Goal: Task Accomplishment & Management: Manage account settings

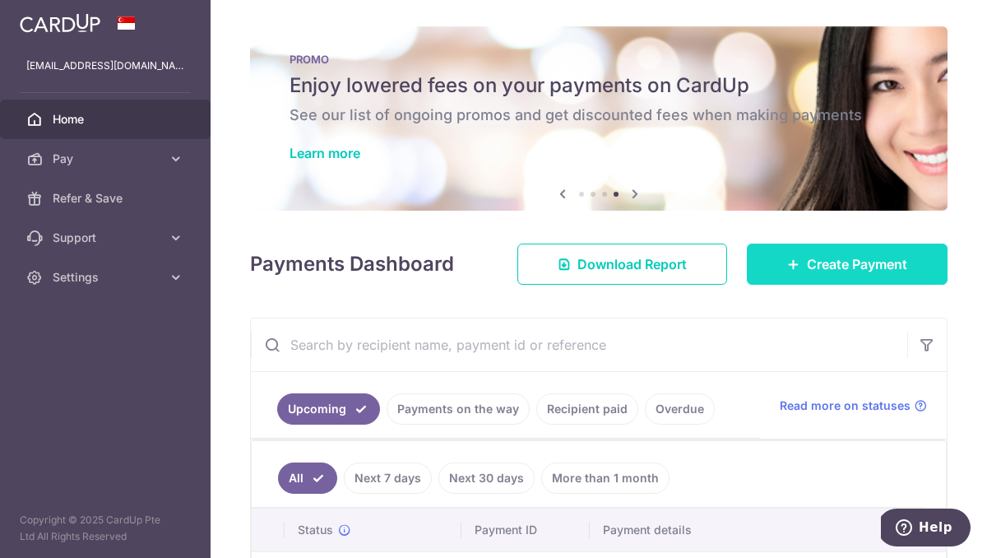
click at [815, 256] on span "Create Payment" at bounding box center [857, 264] width 100 height 20
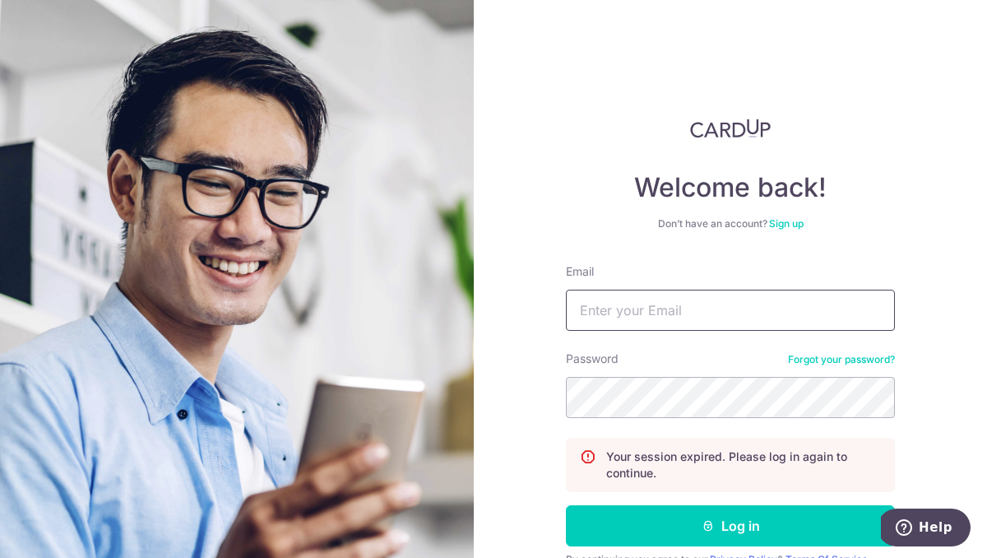
click at [698, 306] on input "Email" at bounding box center [730, 310] width 329 height 41
type input "[EMAIL_ADDRESS][DOMAIN_NAME]"
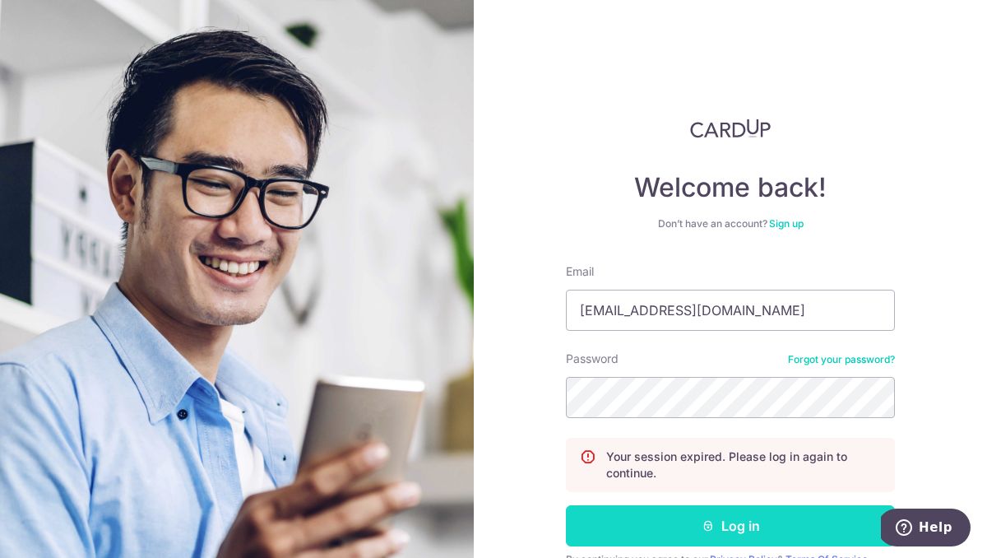
click at [743, 522] on button "Log in" at bounding box center [730, 525] width 329 height 41
